Goal: Find specific page/section: Find specific page/section

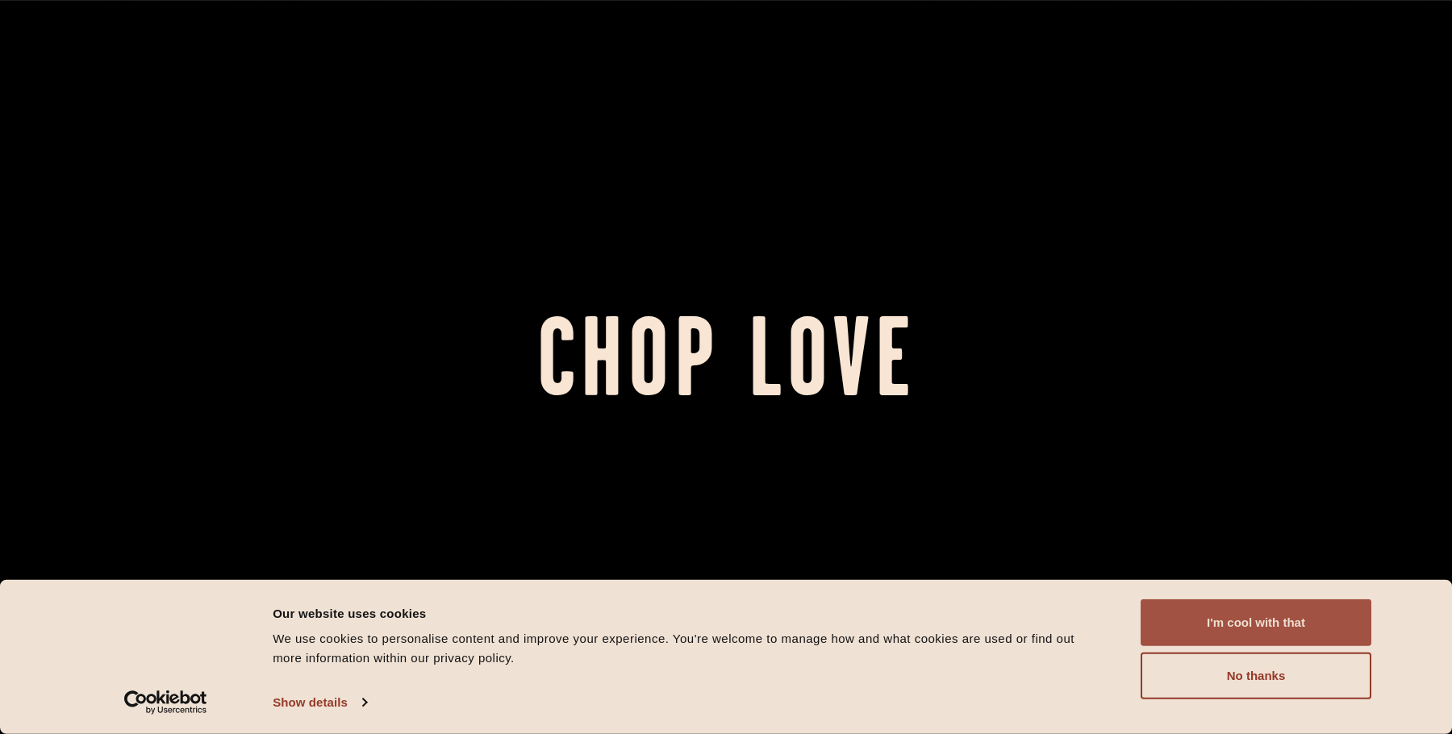
click at [1203, 620] on button "I'm cool with that" at bounding box center [1256, 623] width 231 height 47
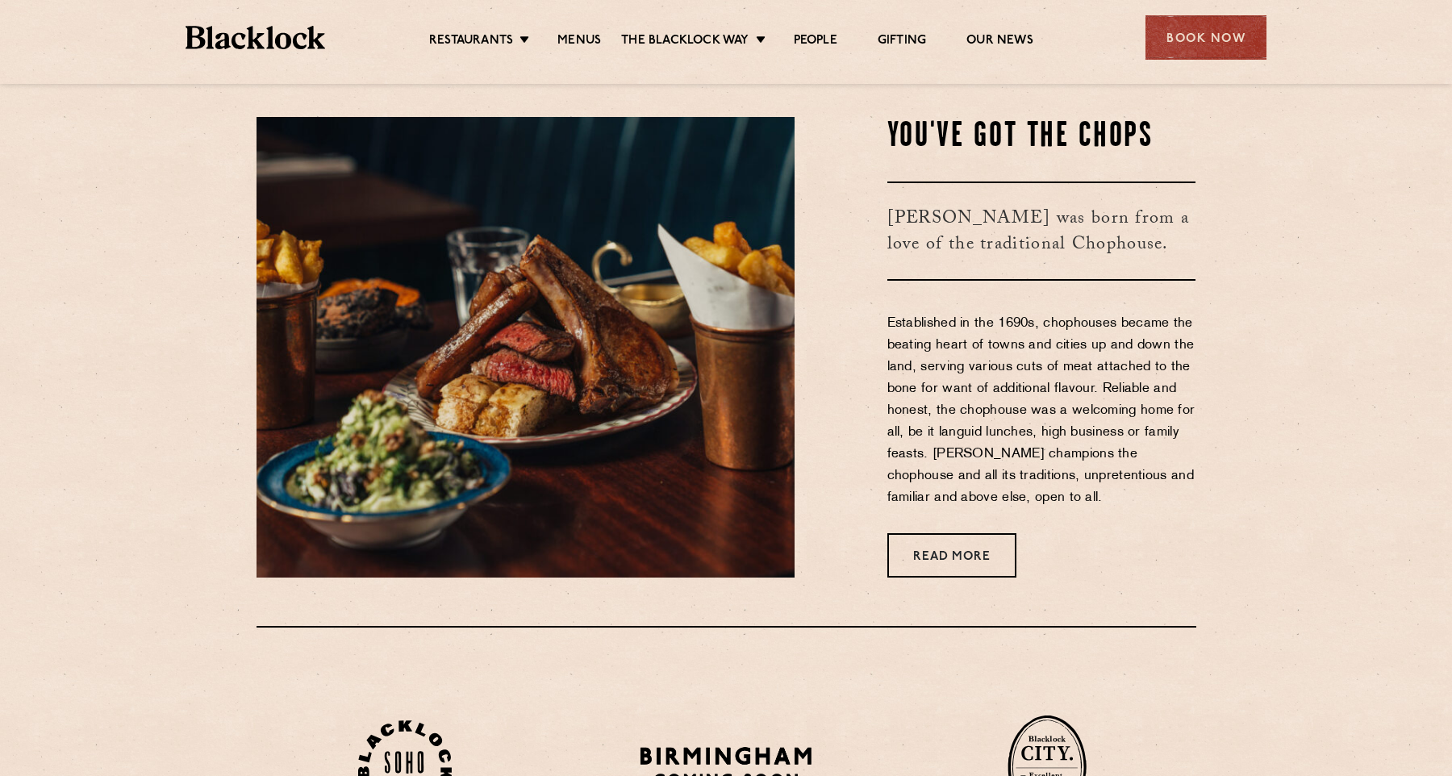
scroll to position [694, 0]
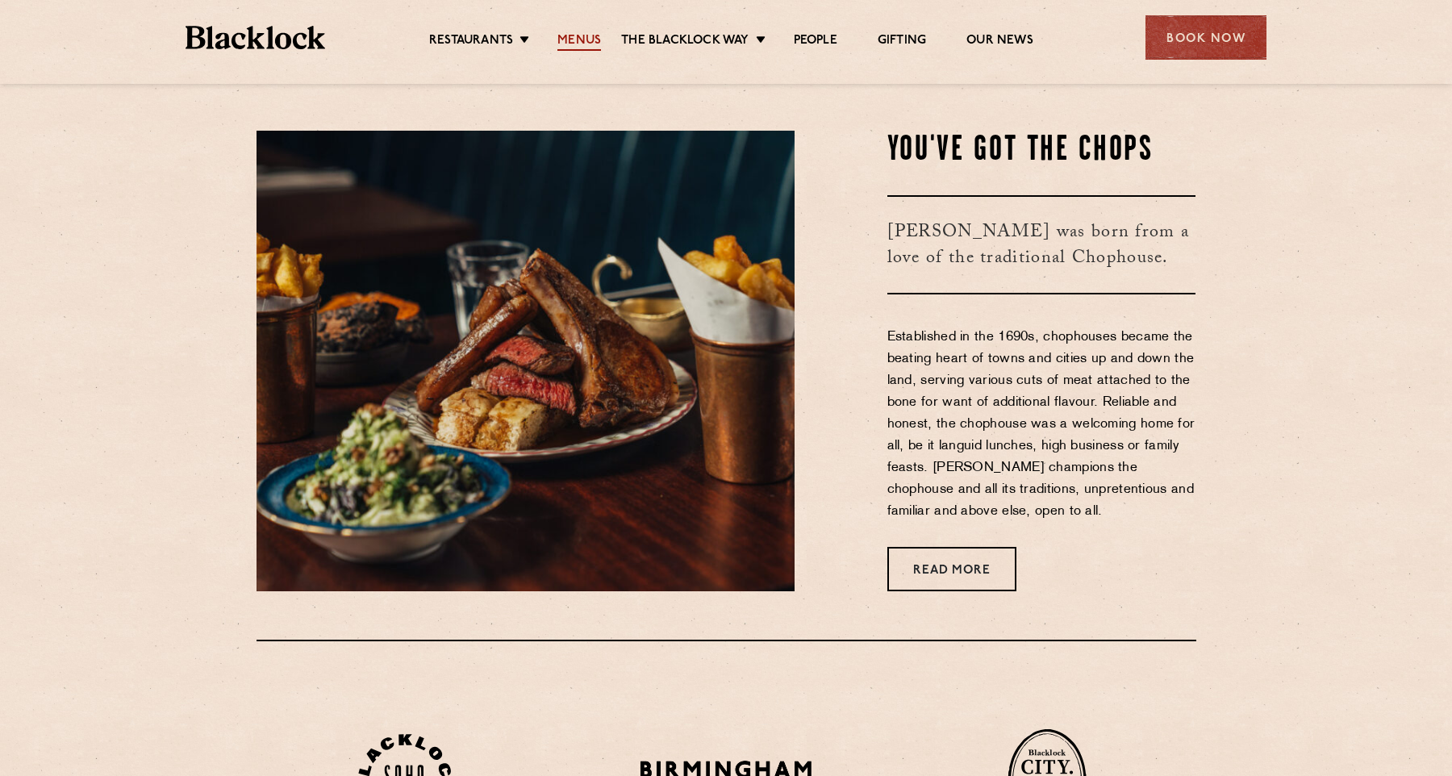
click at [591, 46] on link "Menus" at bounding box center [580, 42] width 44 height 18
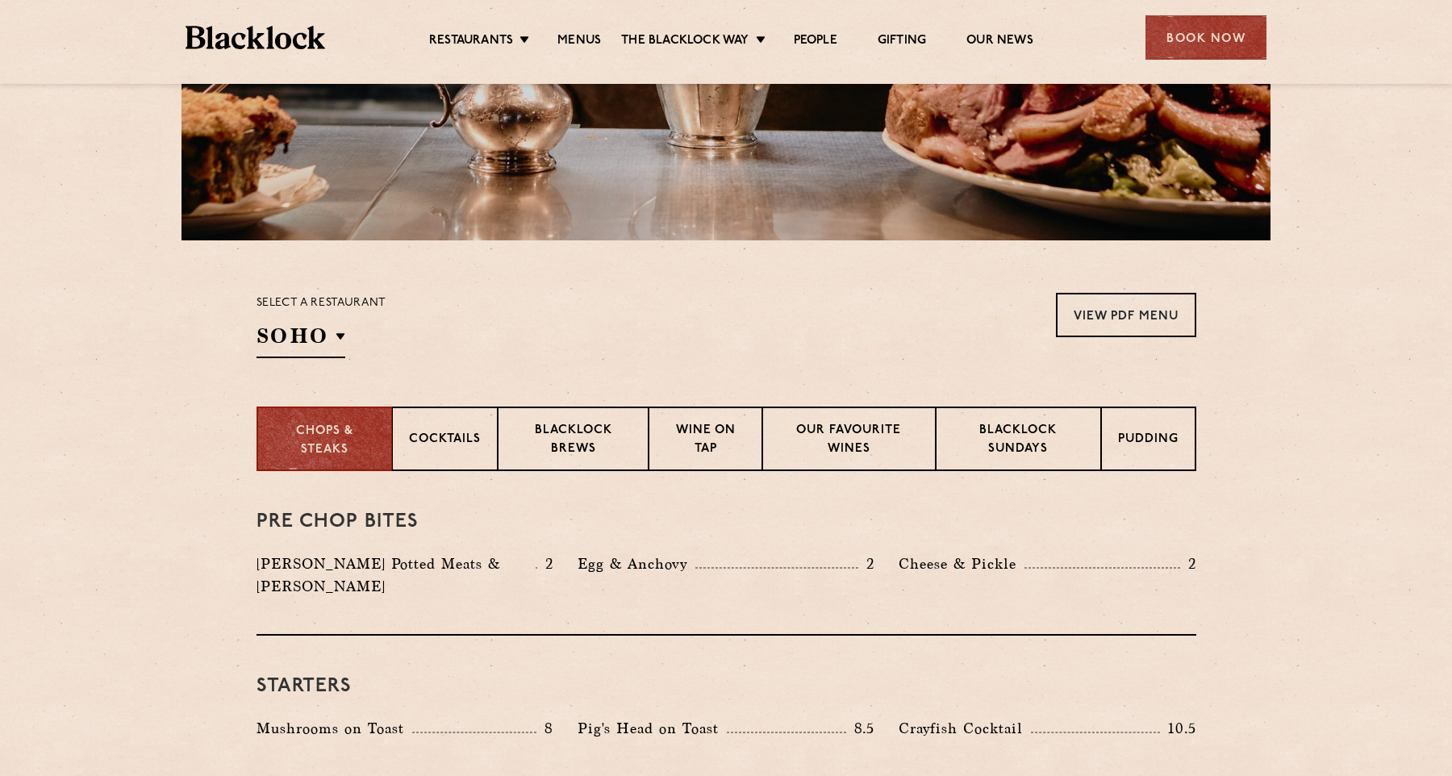
scroll to position [360, 0]
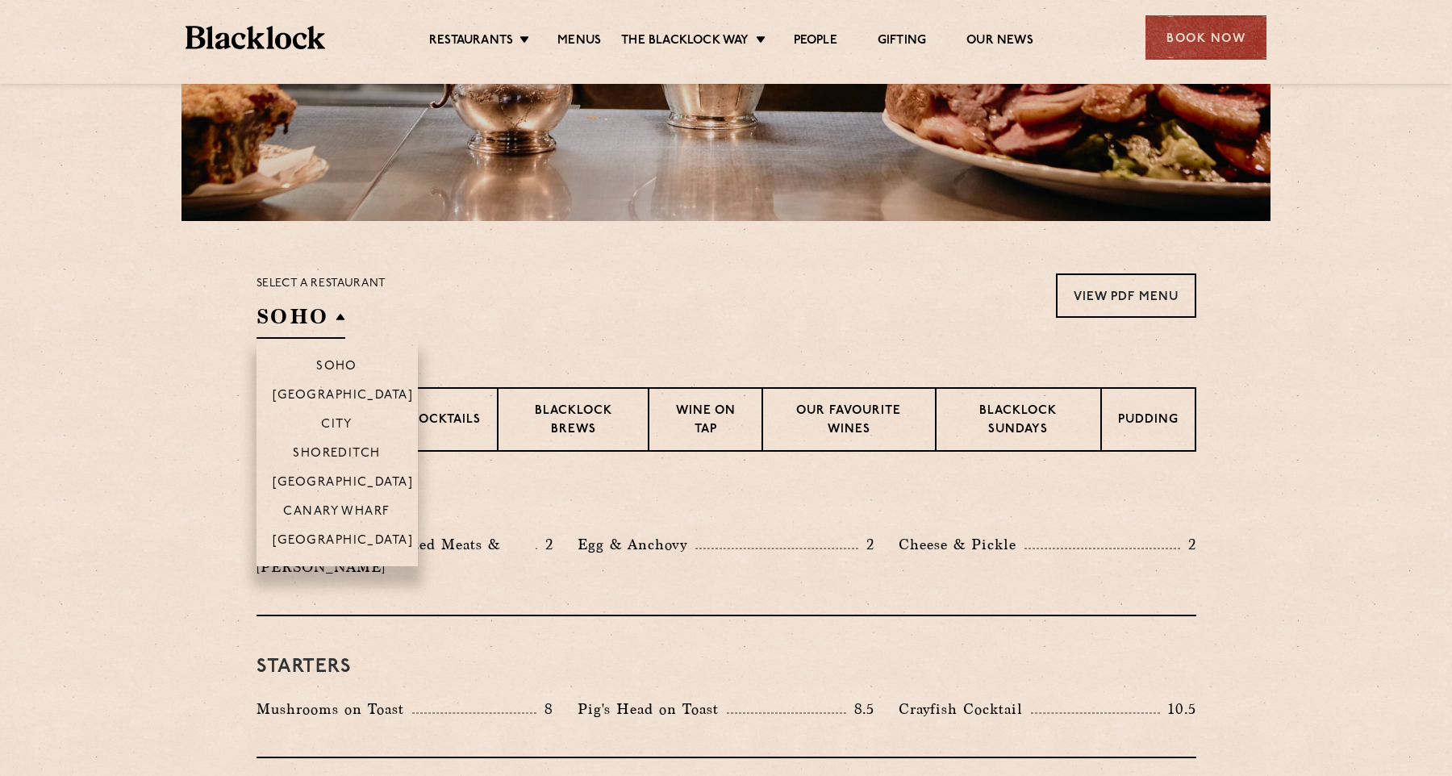
click at [306, 317] on h2 "SOHO" at bounding box center [301, 321] width 89 height 36
click at [330, 511] on p "Canary Wharf" at bounding box center [336, 513] width 107 height 16
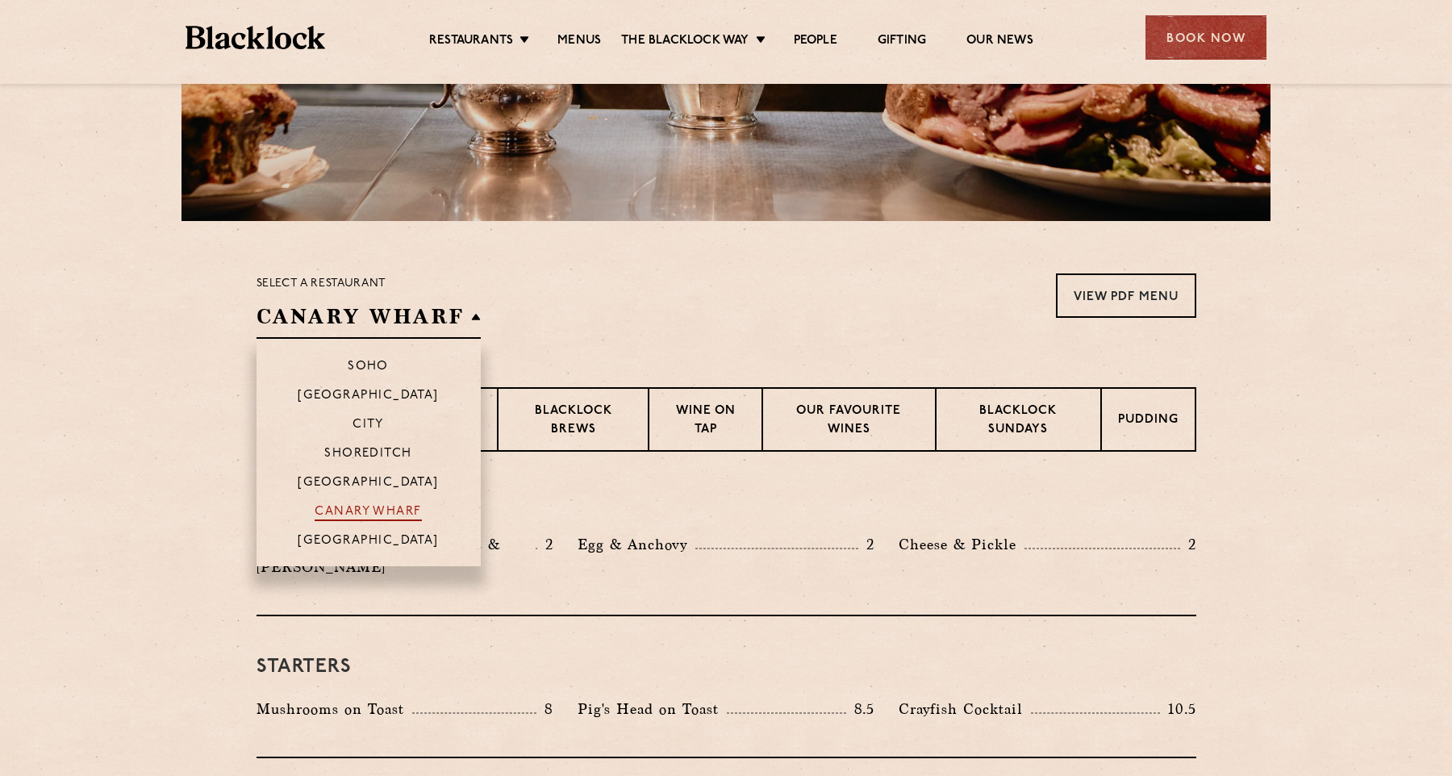
click at [330, 511] on p "Canary Wharf" at bounding box center [368, 513] width 107 height 16
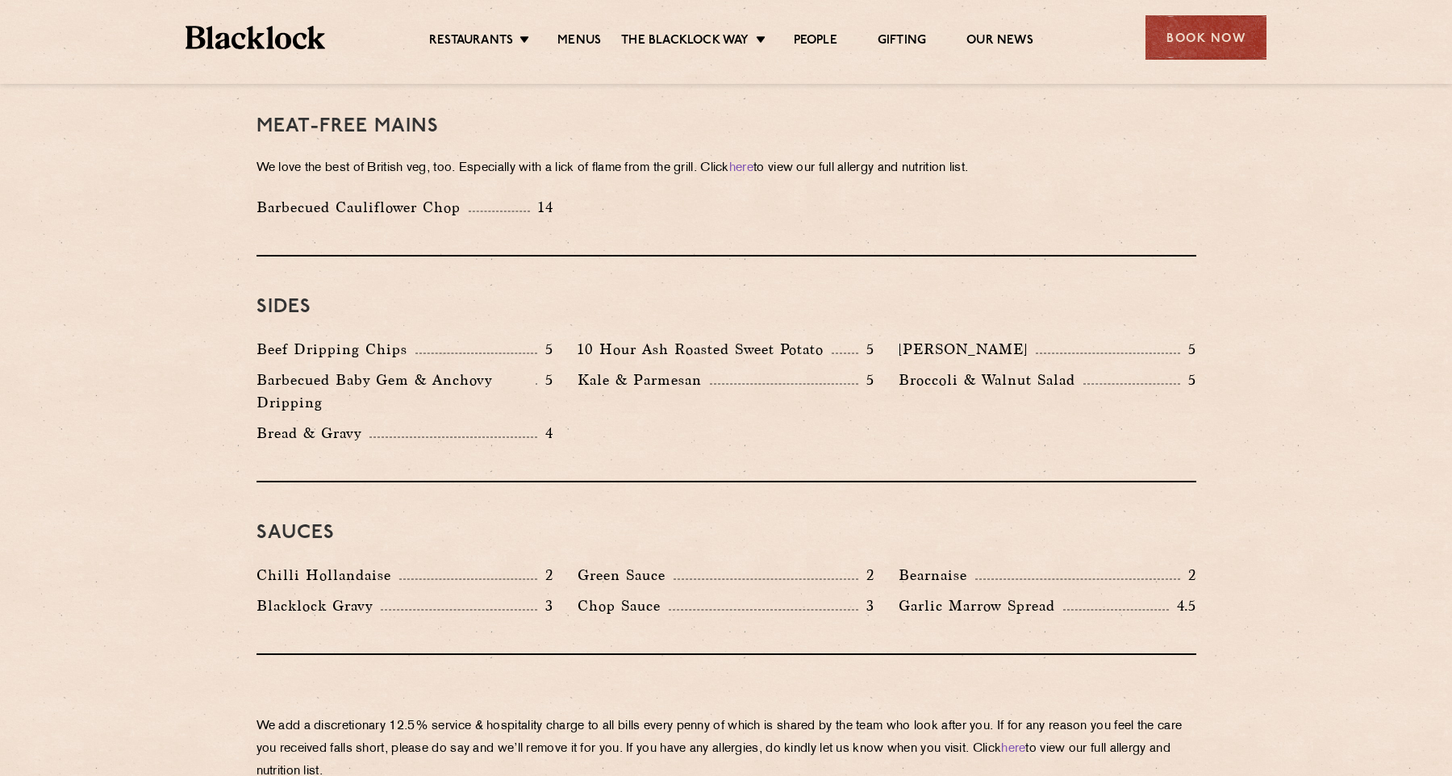
scroll to position [2323, 0]
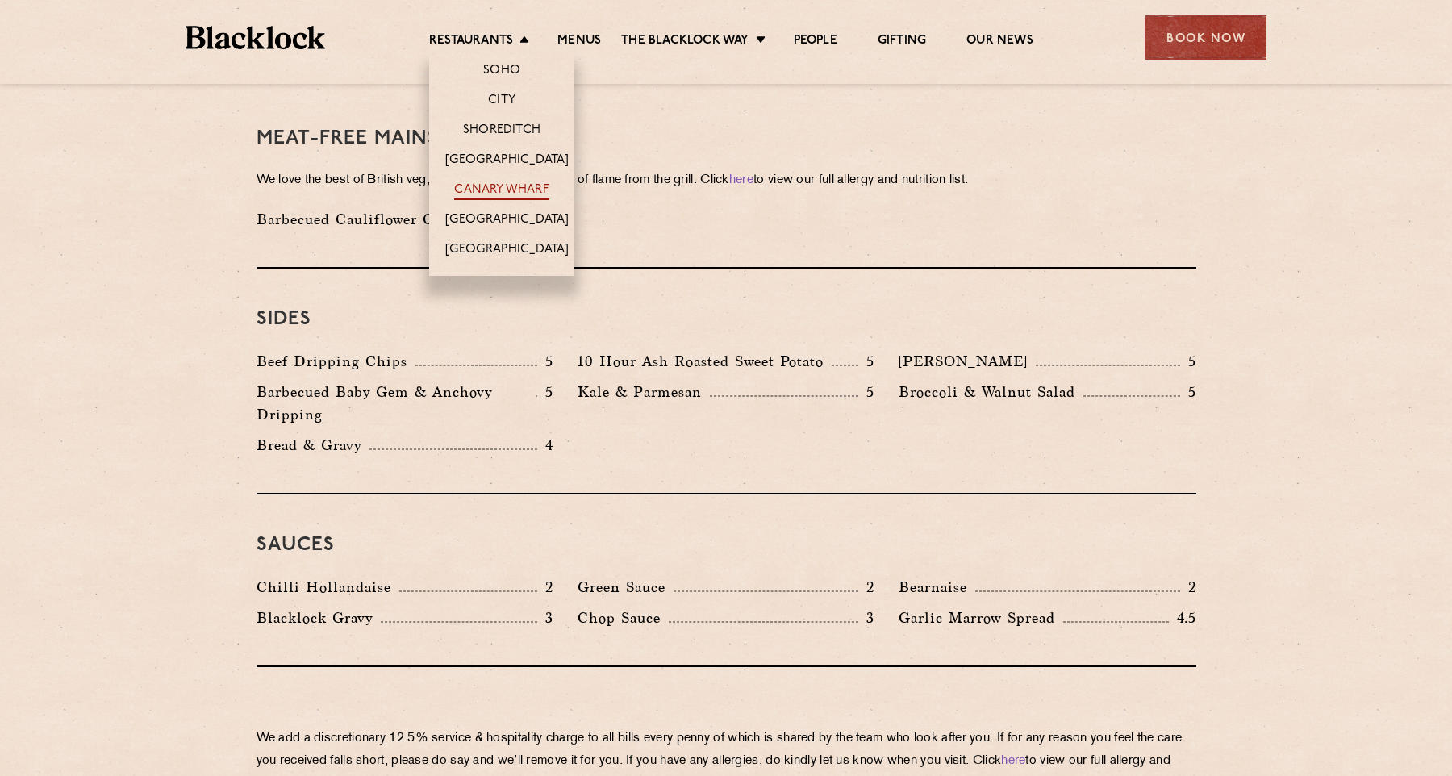
click at [516, 187] on link "Canary Wharf" at bounding box center [501, 191] width 94 height 18
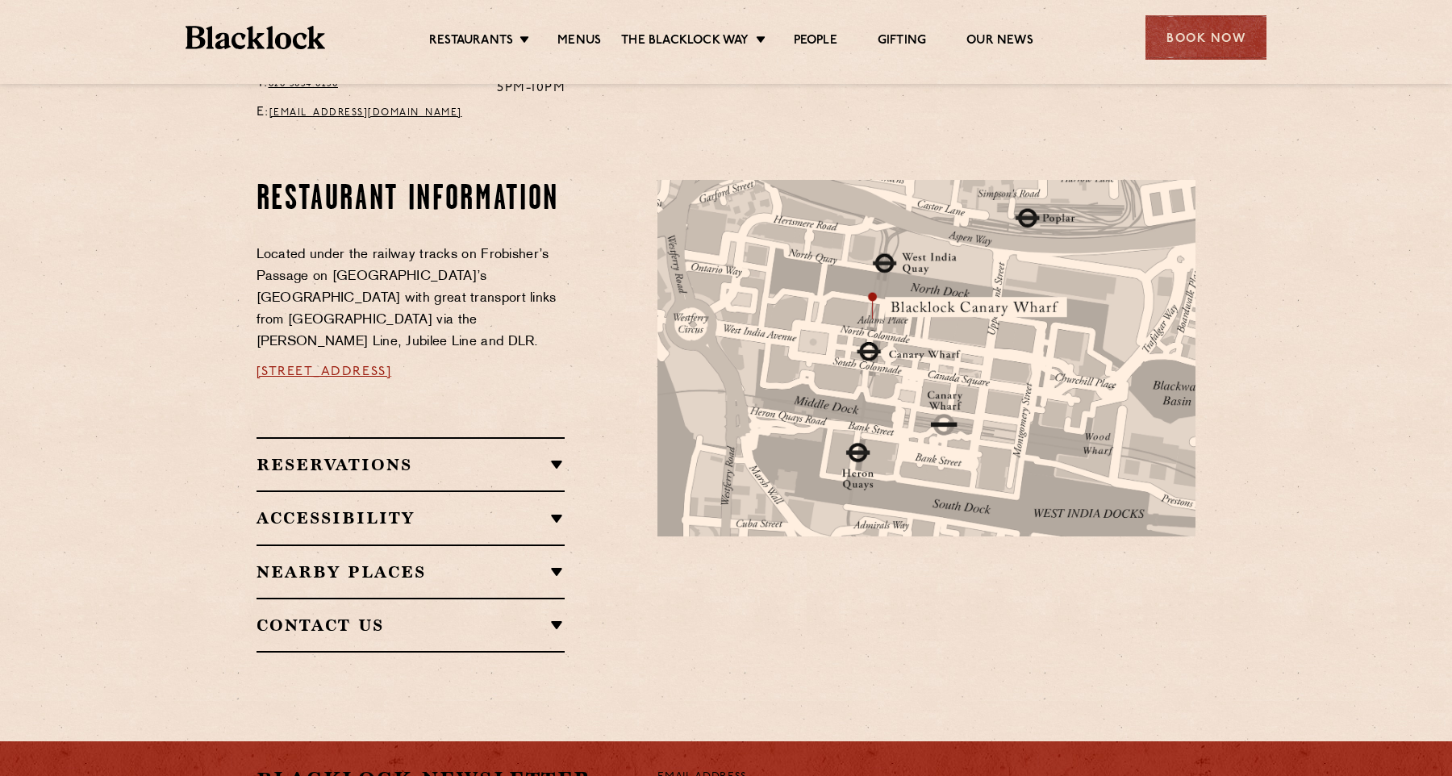
scroll to position [826, 0]
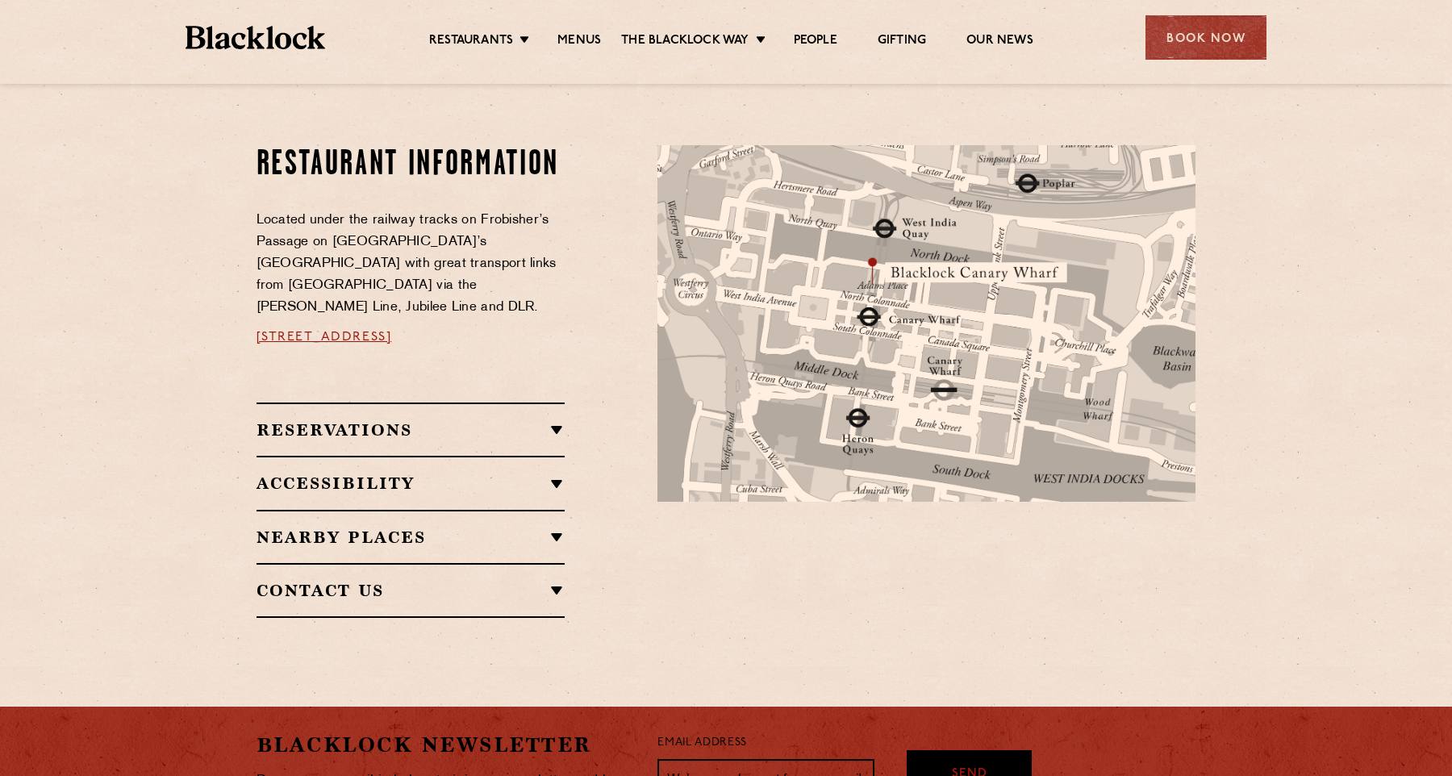
click at [297, 48] on img at bounding box center [256, 37] width 140 height 23
